Goal: Use online tool/utility: Utilize a website feature to perform a specific function

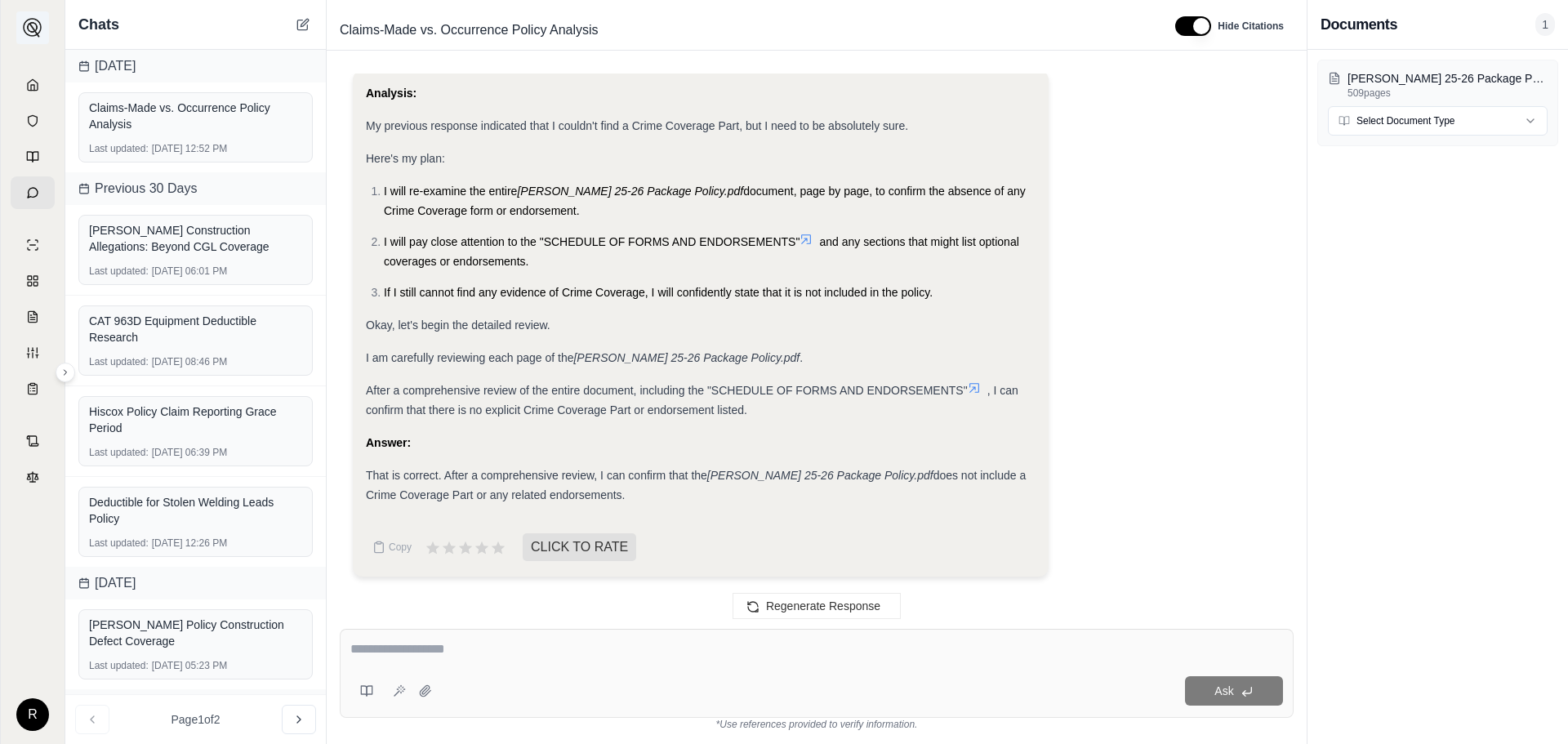
click at [30, 30] on img at bounding box center [33, 27] width 20 height 20
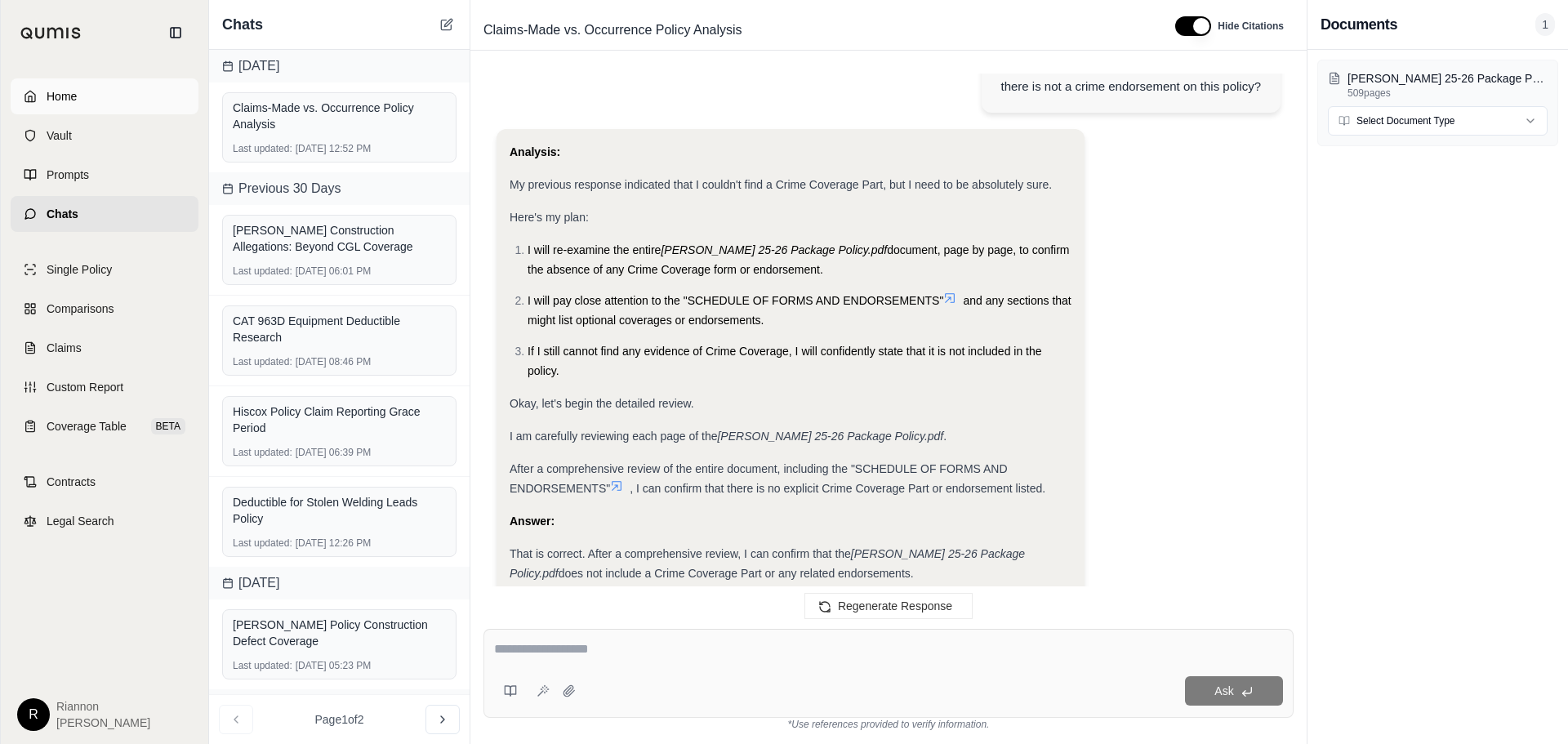
scroll to position [2727, 0]
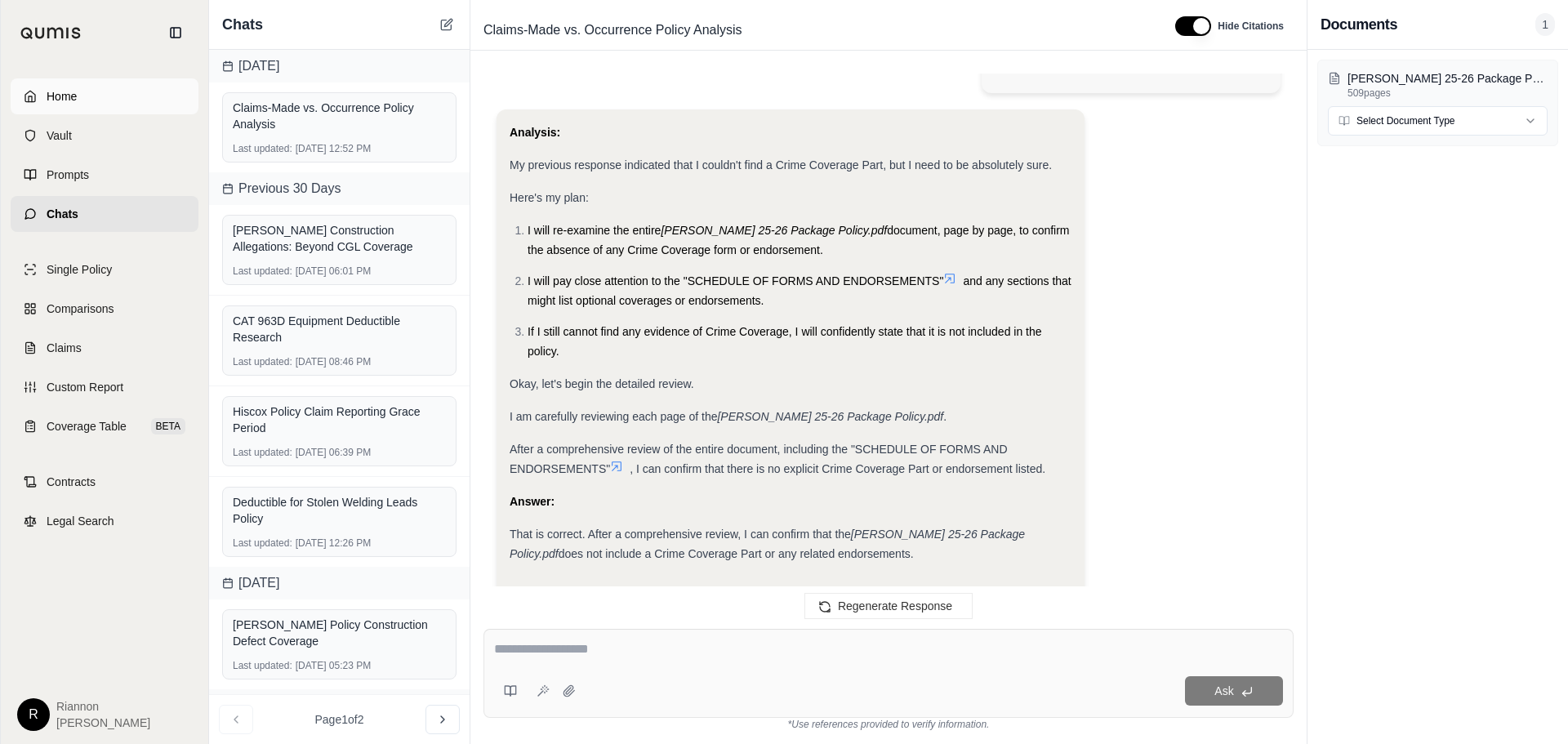
click at [106, 98] on link "Home" at bounding box center [105, 96] width 188 height 36
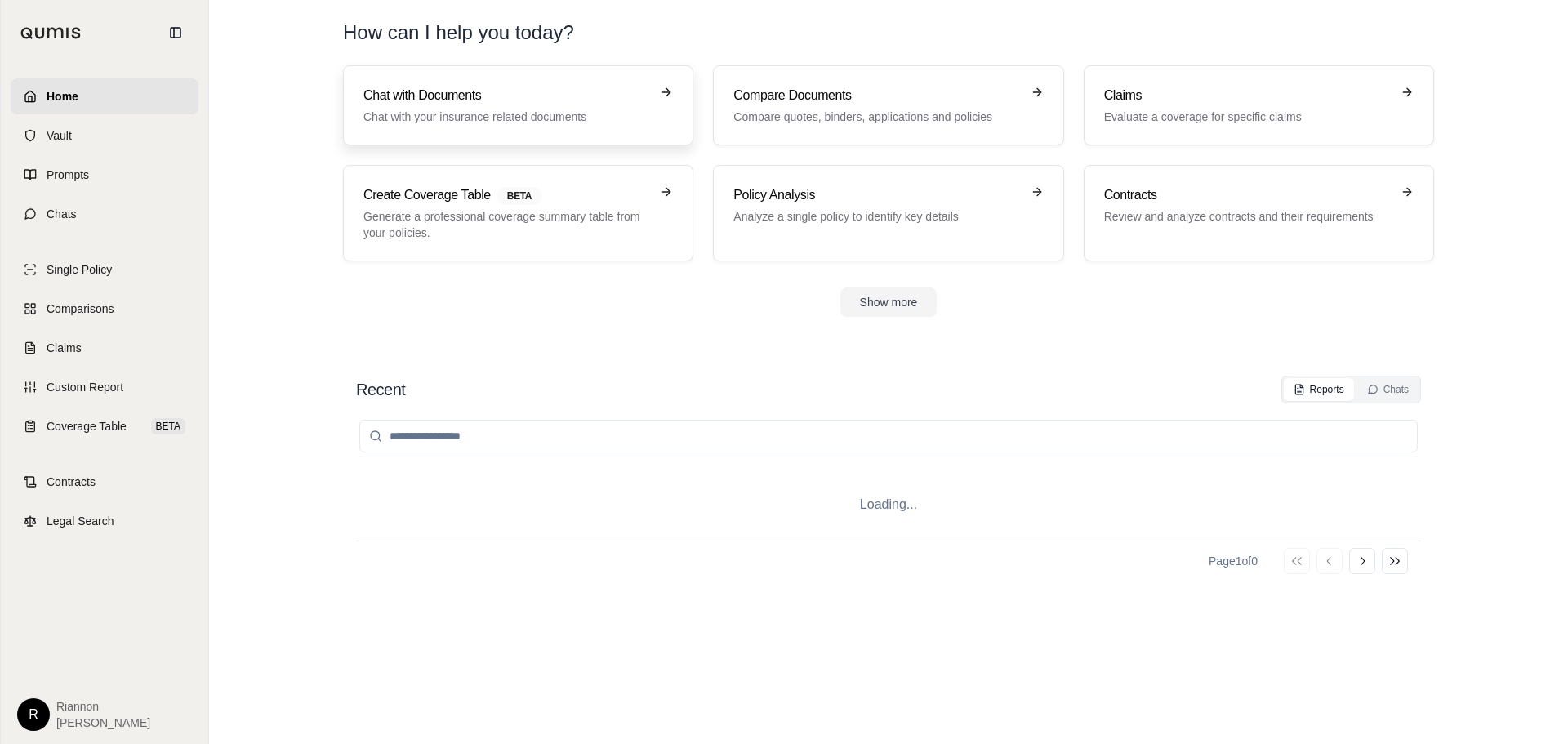
click at [413, 108] on p "Chat with your insurance related documents" at bounding box center [506, 116] width 286 height 16
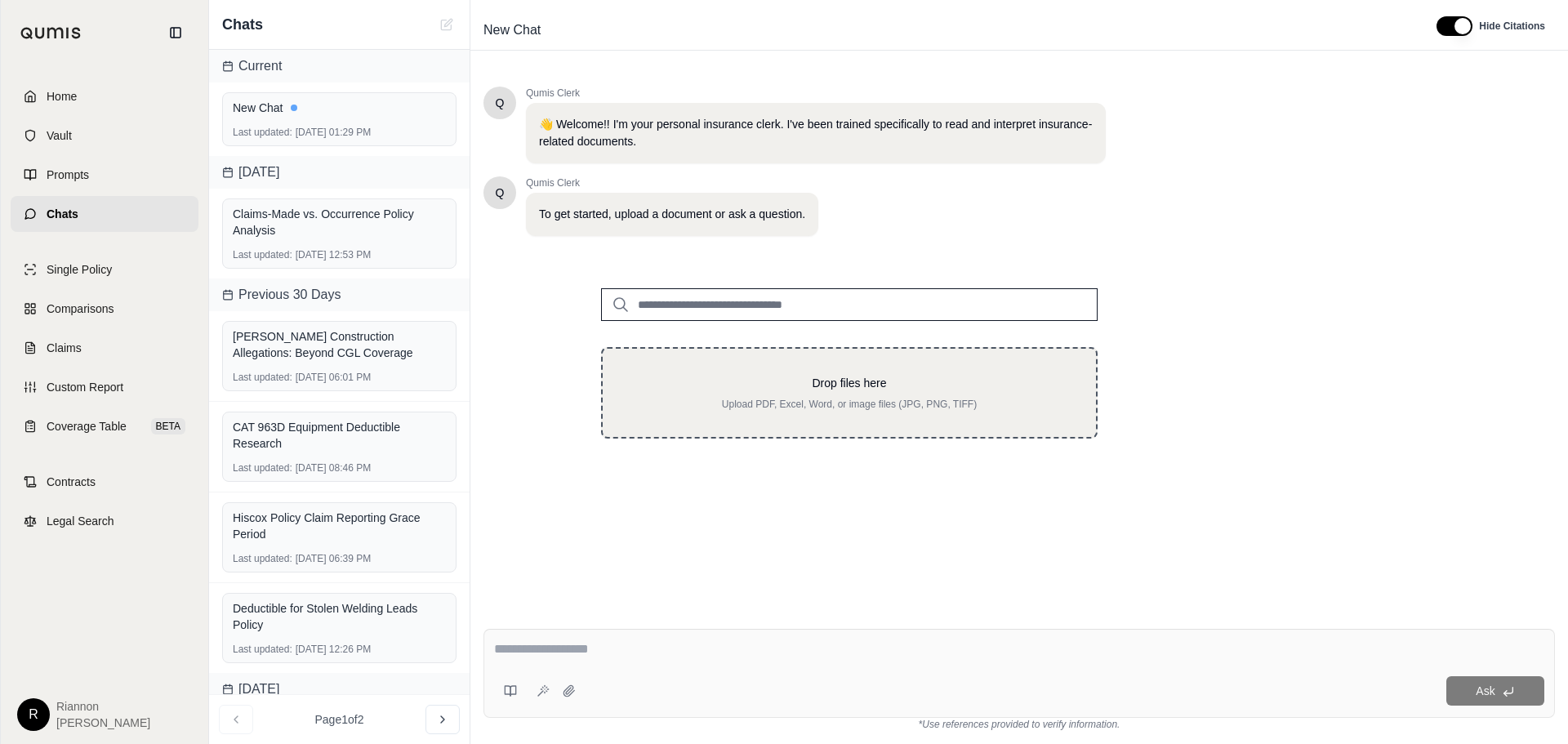
click at [741, 388] on p "Drop files here" at bounding box center [849, 383] width 441 height 16
type input "**********"
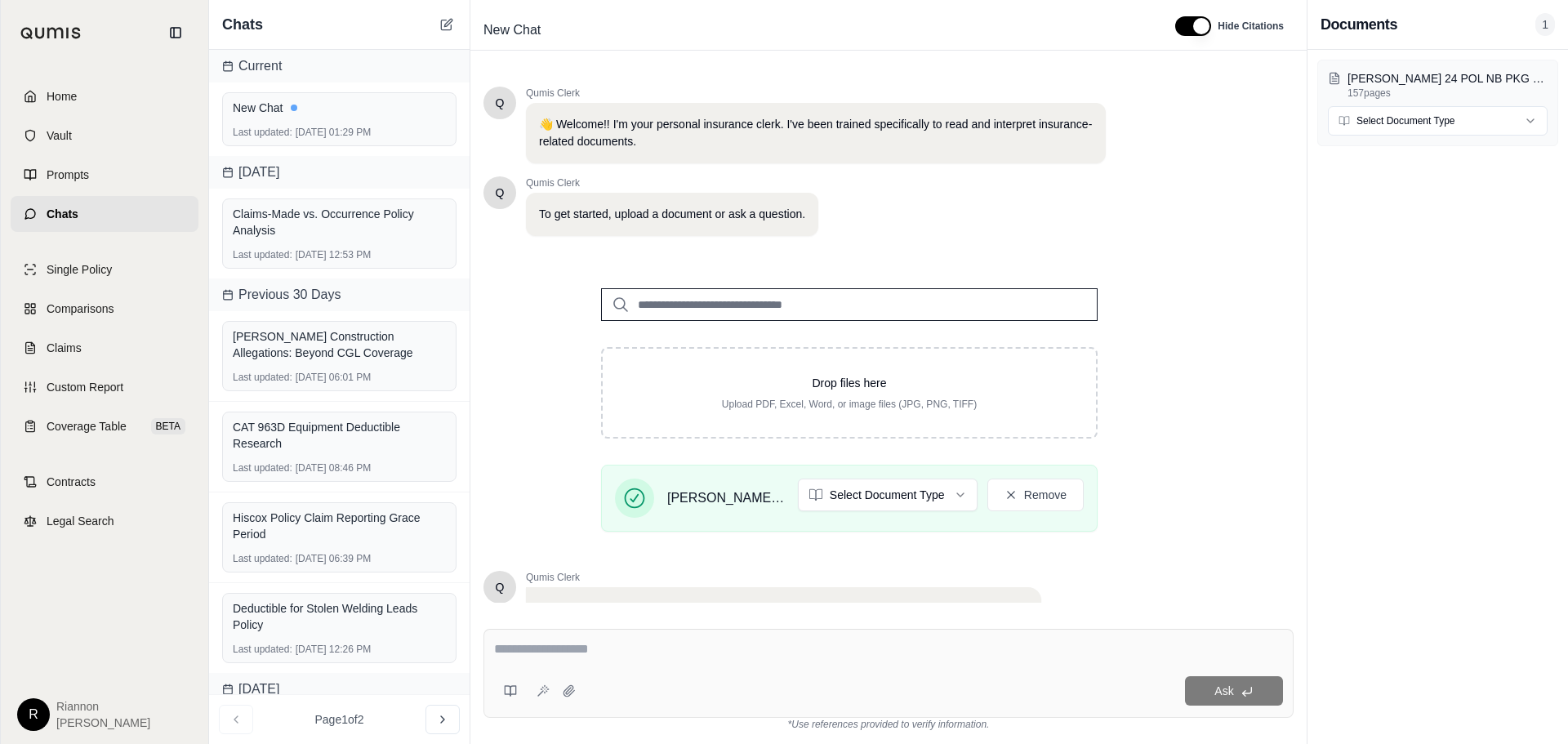
scroll to position [138, 0]
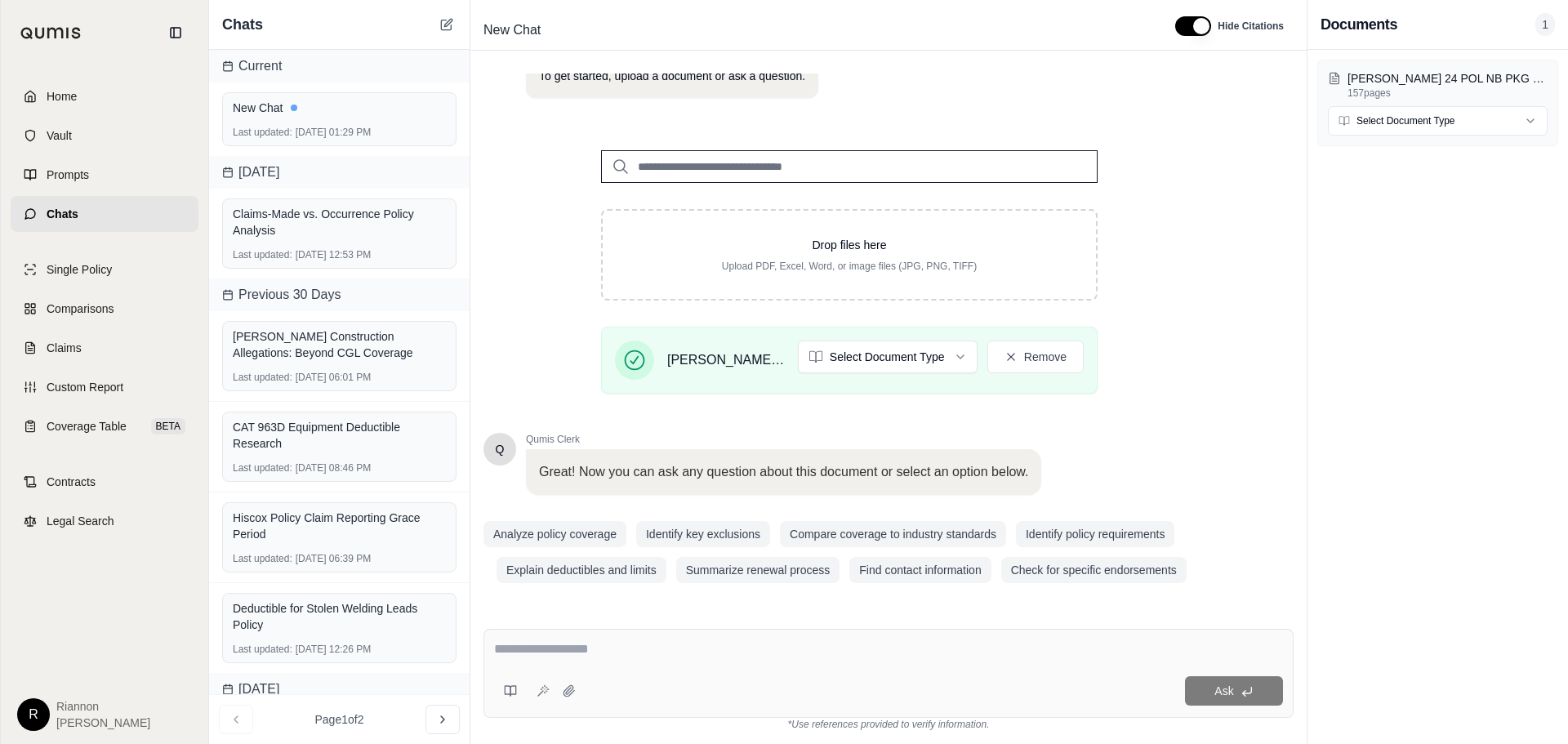
click at [568, 609] on div "Q Qumis Clerk 👋 Welcome!! I'm your personal insurance clerk. I've been trained …" at bounding box center [888, 338] width 836 height 555
click at [570, 634] on div "Ask" at bounding box center [888, 673] width 810 height 89
click at [561, 662] on div at bounding box center [888, 652] width 788 height 26
